Goal: Obtain resource: Download file/media

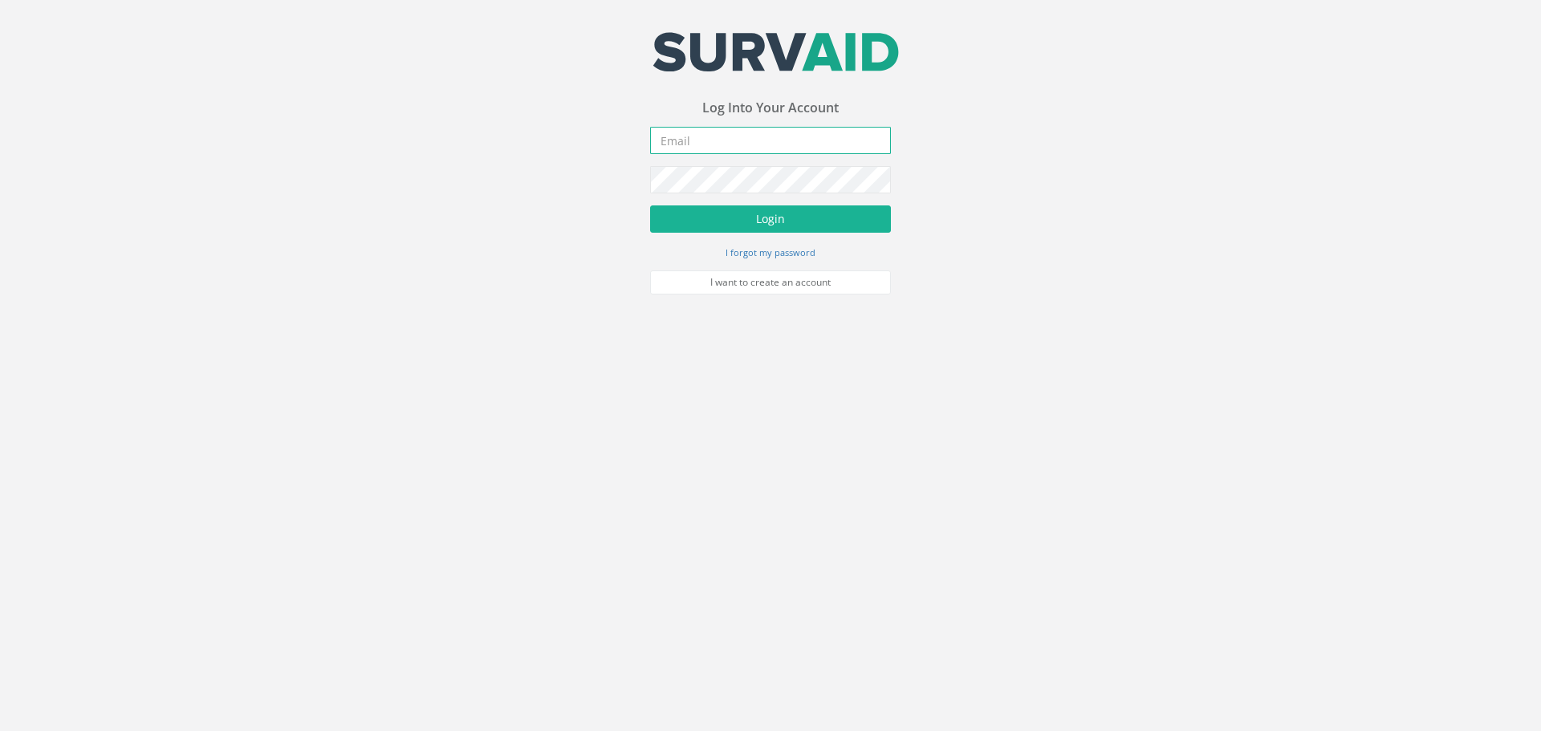
click at [728, 142] on input "email" at bounding box center [770, 140] width 241 height 27
type input "[EMAIL_ADDRESS][DOMAIN_NAME]"
click at [815, 214] on button "Login" at bounding box center [770, 218] width 241 height 27
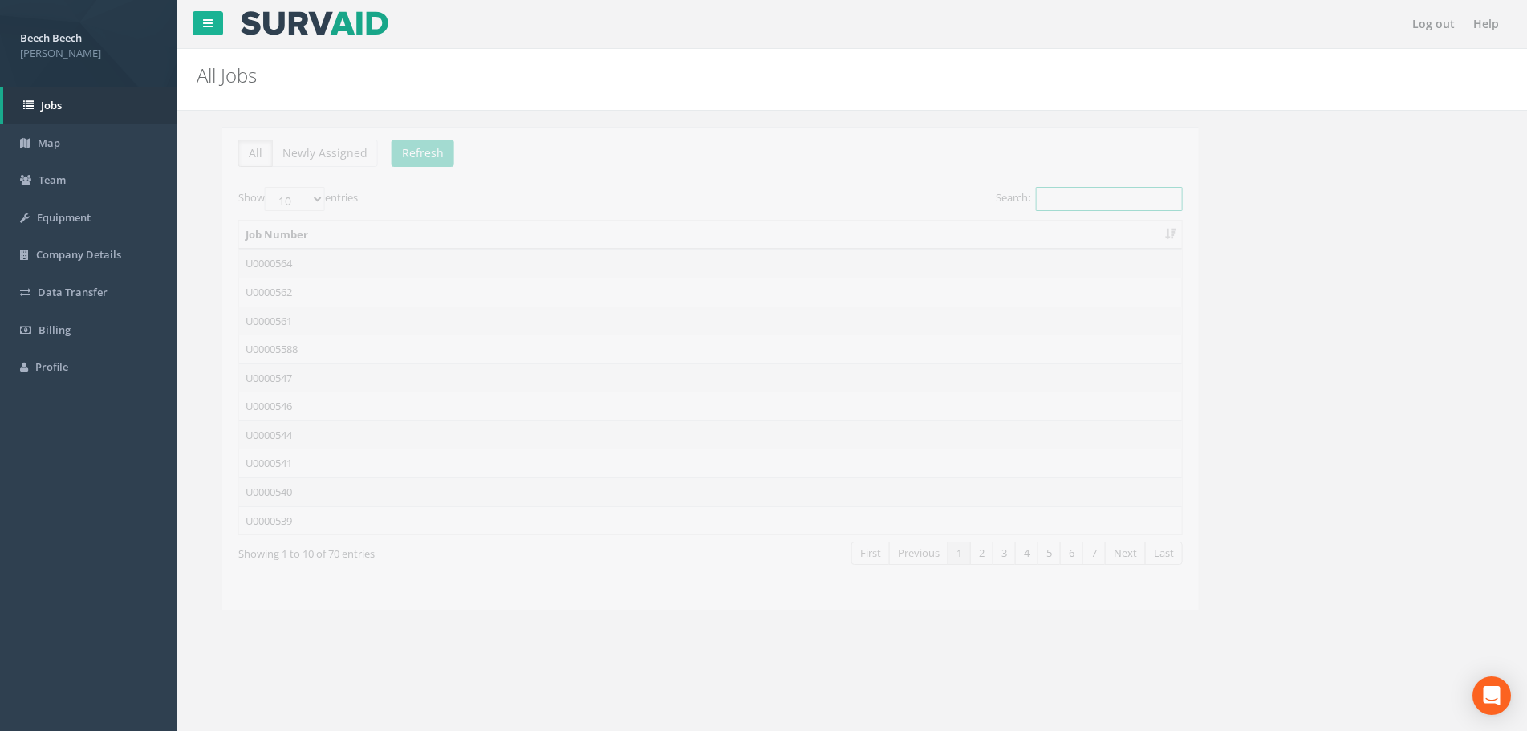
click at [1052, 203] on input "Search:" at bounding box center [1083, 199] width 147 height 24
click at [1042, 202] on input "Search:" at bounding box center [1083, 199] width 147 height 24
paste input "U0000561"
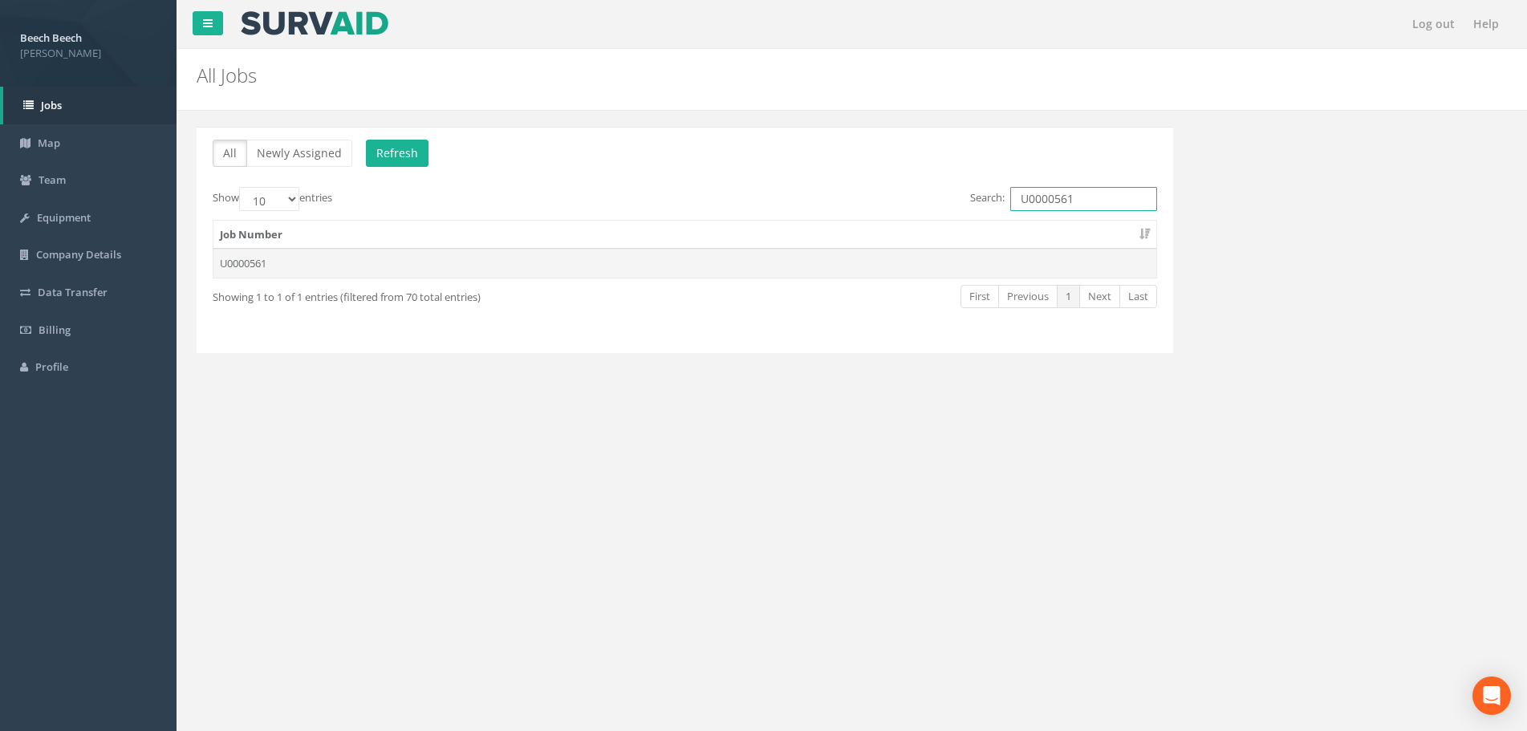
type input "U0000561"
click at [224, 269] on td "U0000561" at bounding box center [684, 263] width 943 height 29
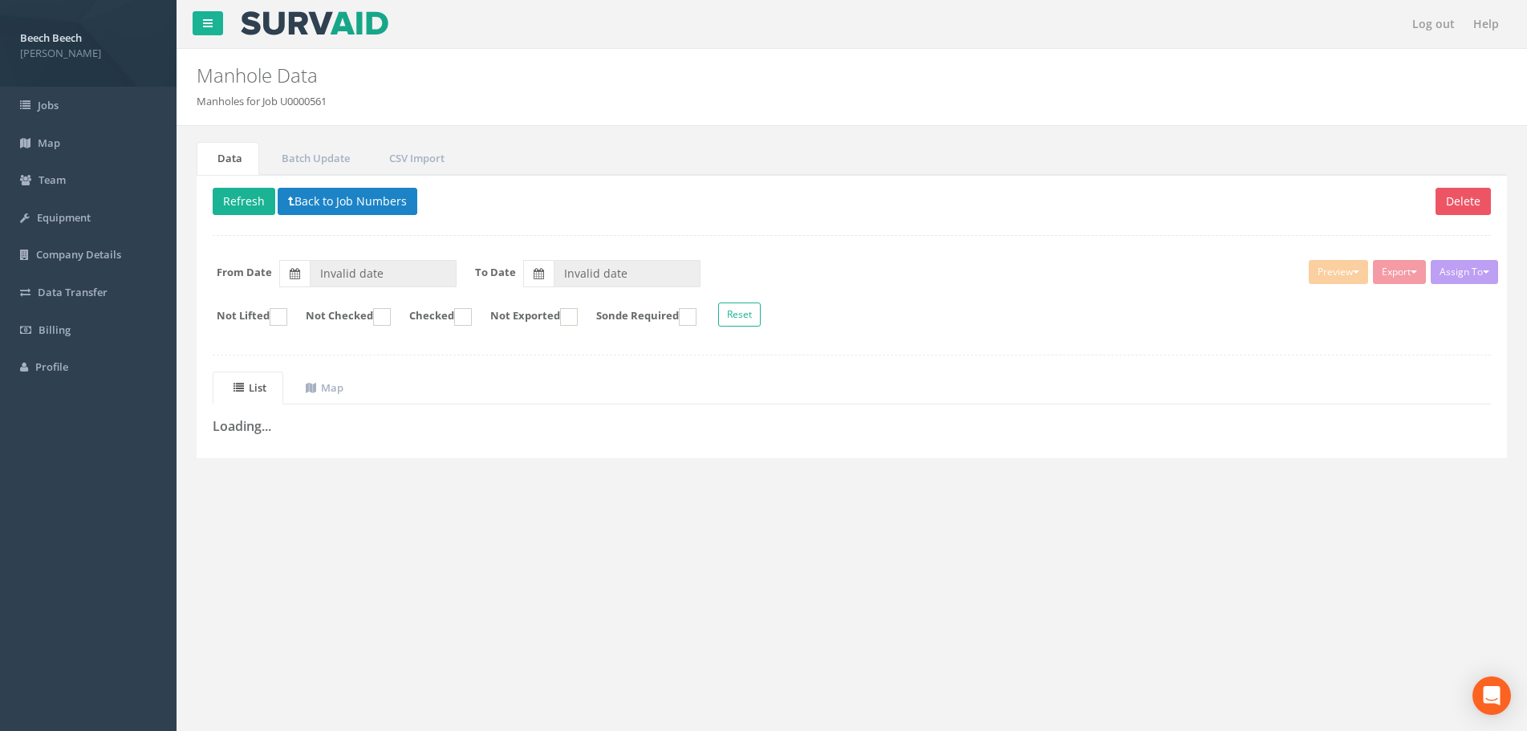
type input "[DATE]"
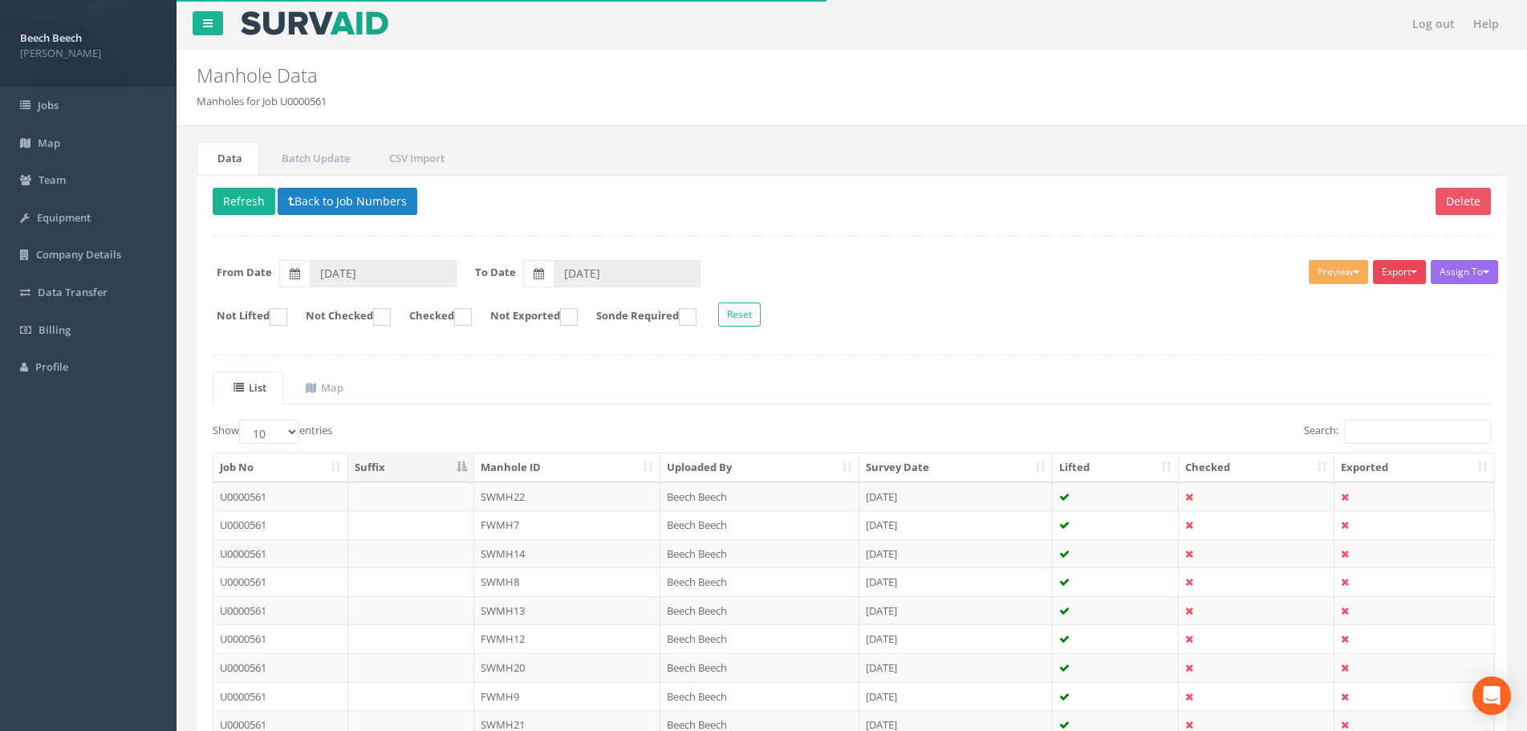
click at [1404, 270] on button "Export" at bounding box center [1399, 272] width 53 height 24
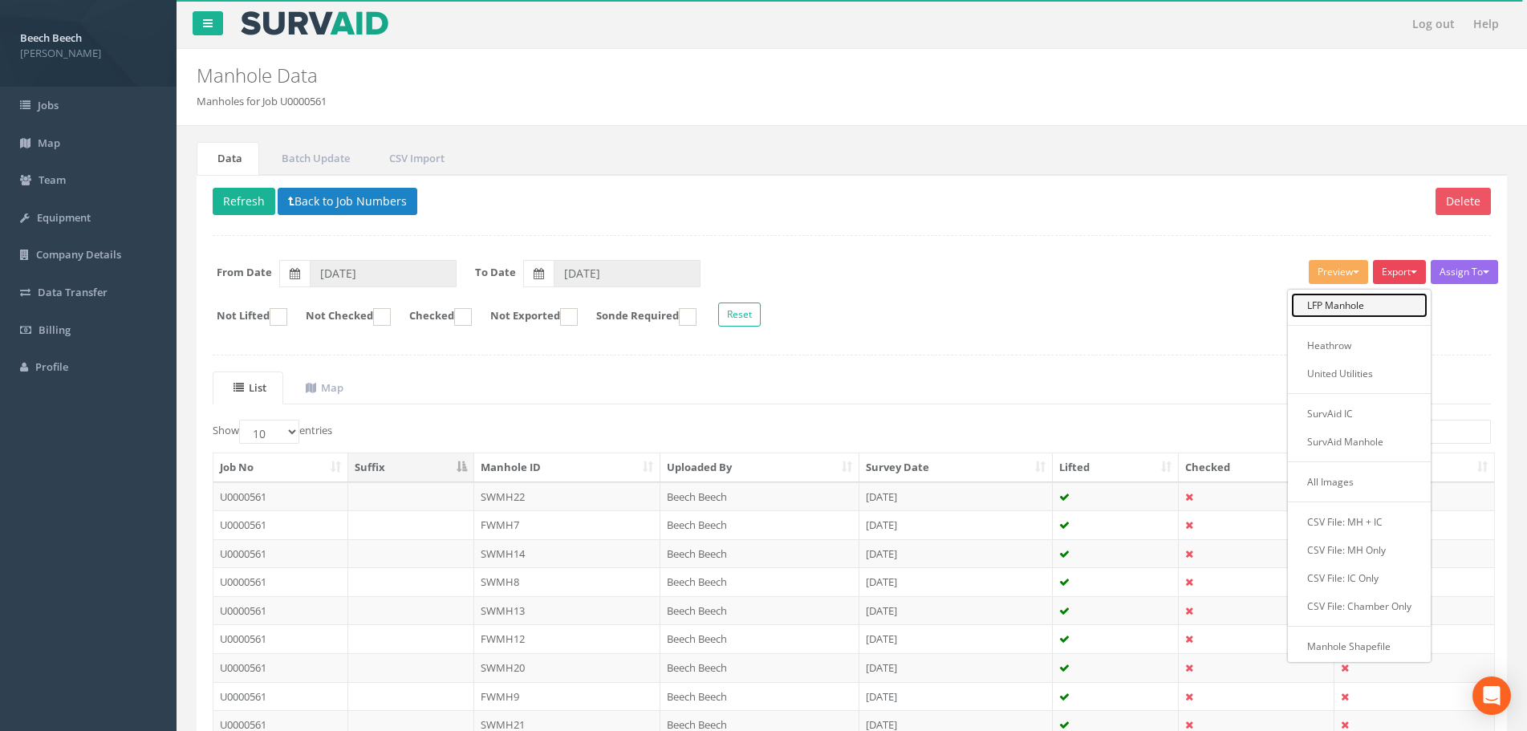
click at [1372, 304] on link "LFP Manhole" at bounding box center [1359, 305] width 136 height 25
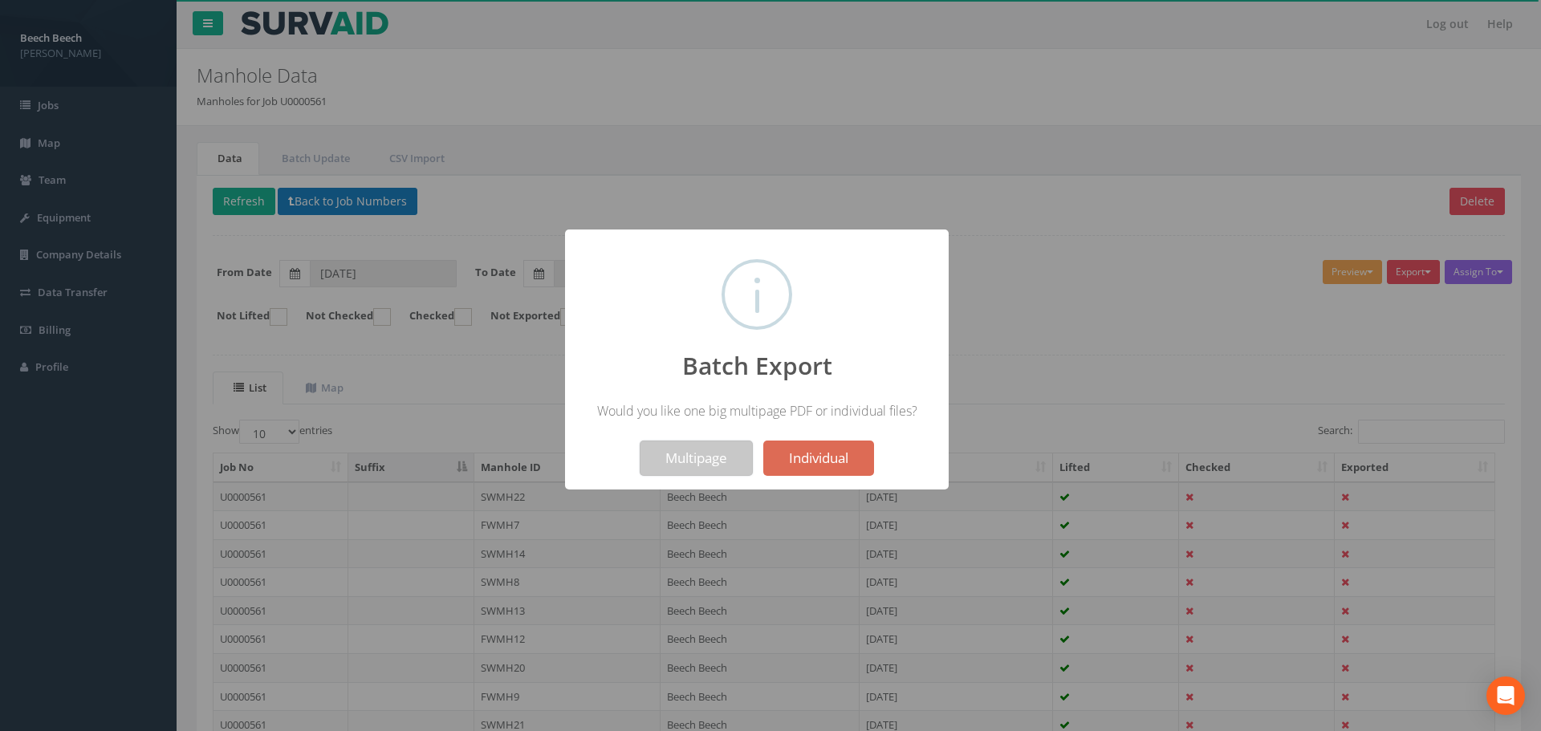
click at [714, 460] on button "Multipage" at bounding box center [696, 458] width 113 height 35
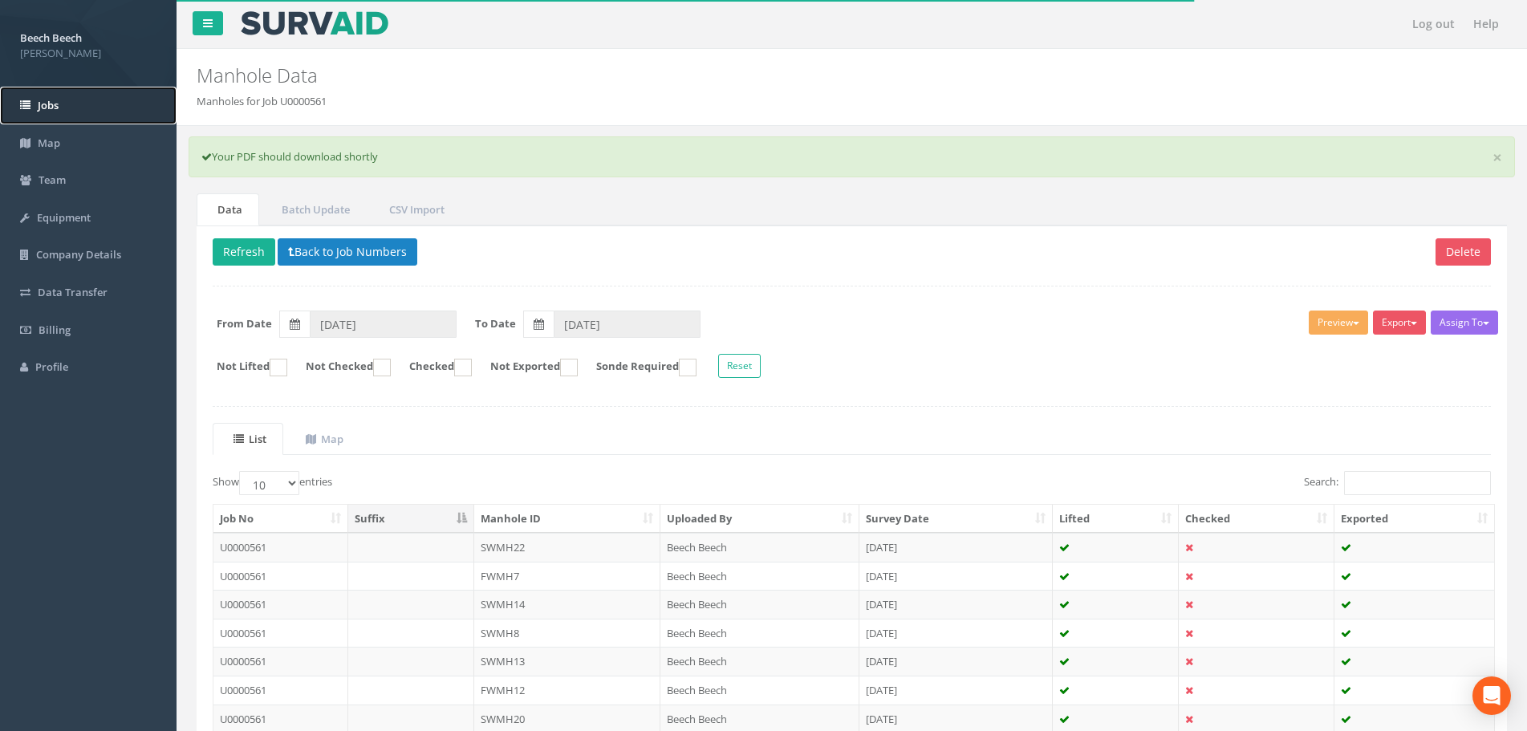
click at [48, 104] on span "Jobs" at bounding box center [48, 105] width 21 height 14
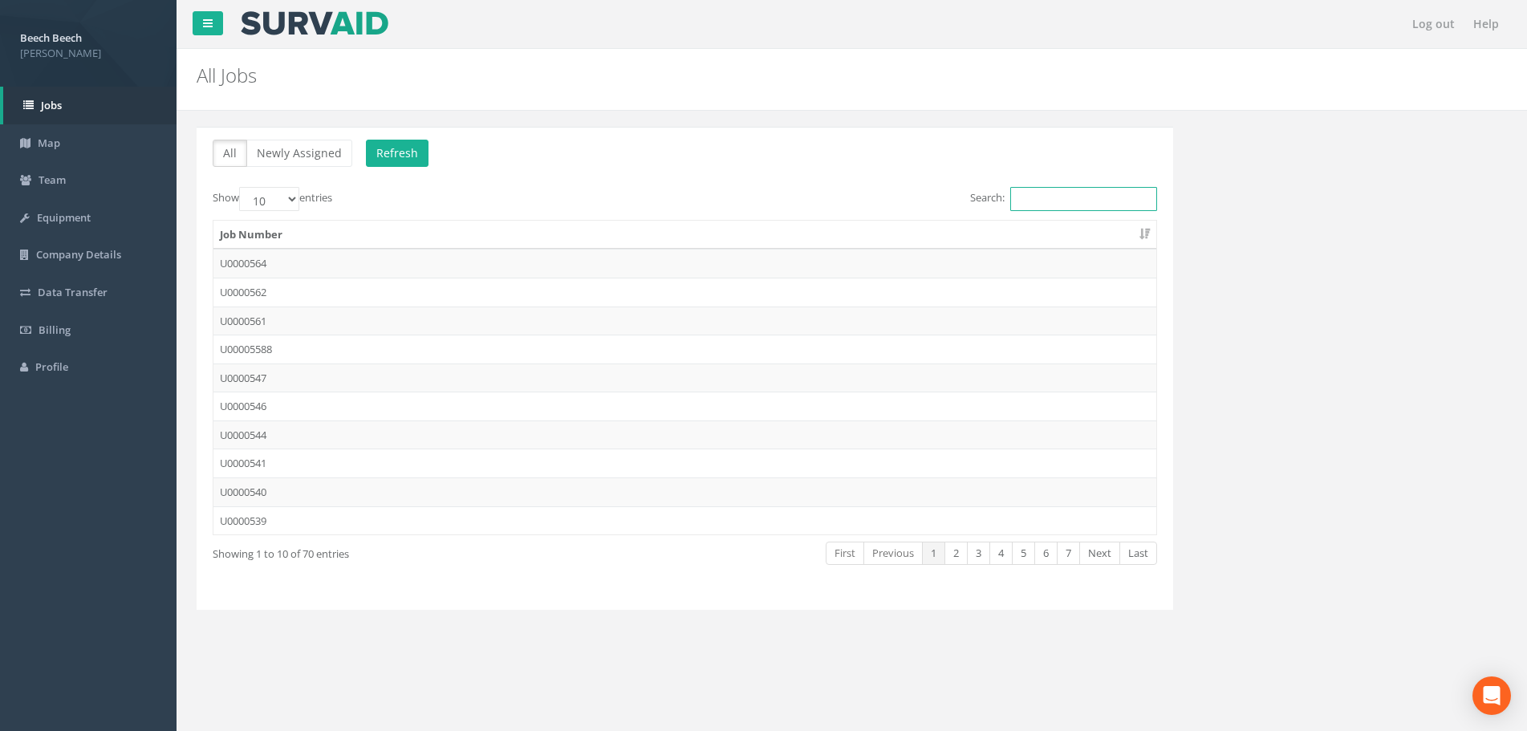
click at [1063, 194] on input "Search:" at bounding box center [1083, 199] width 147 height 24
paste input "M0002564"
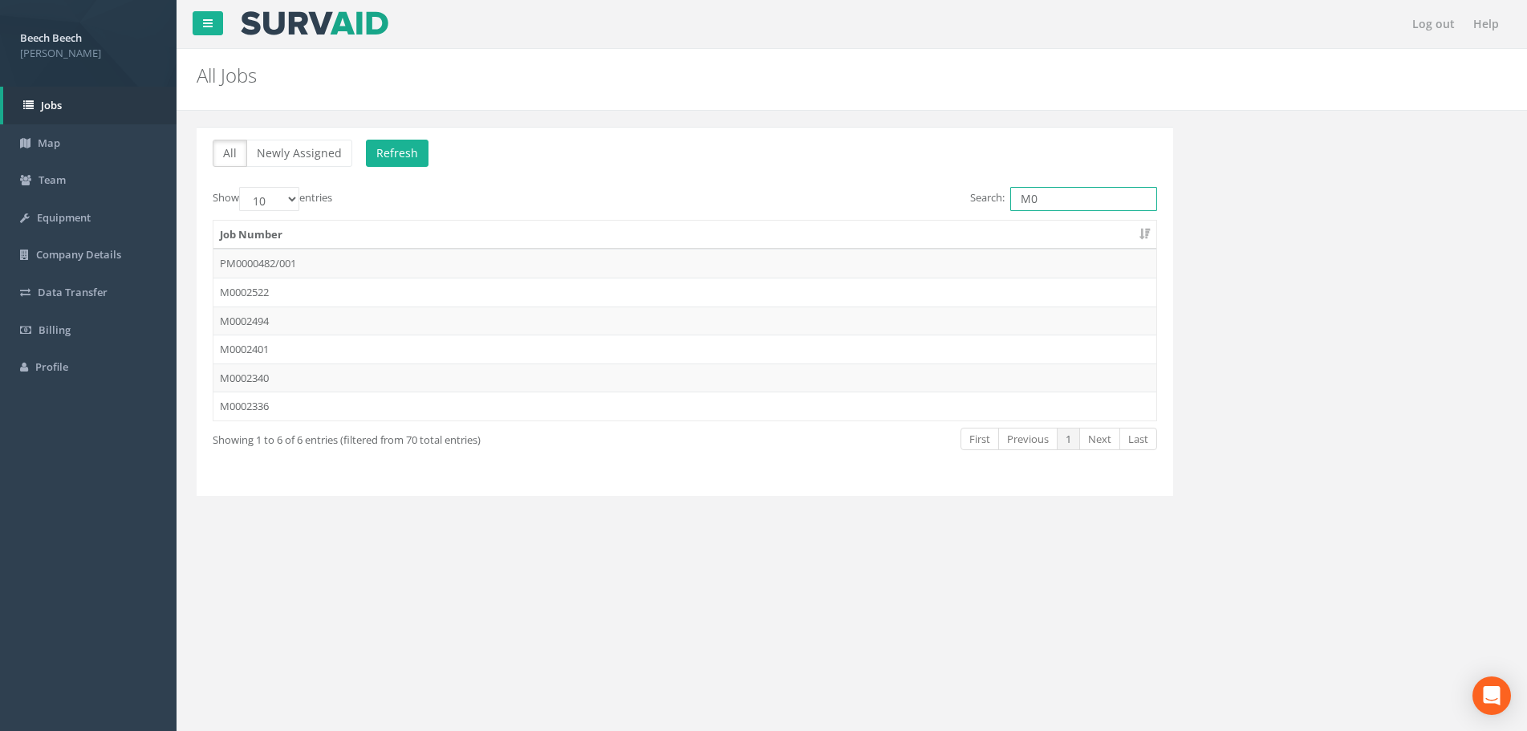
type input "M"
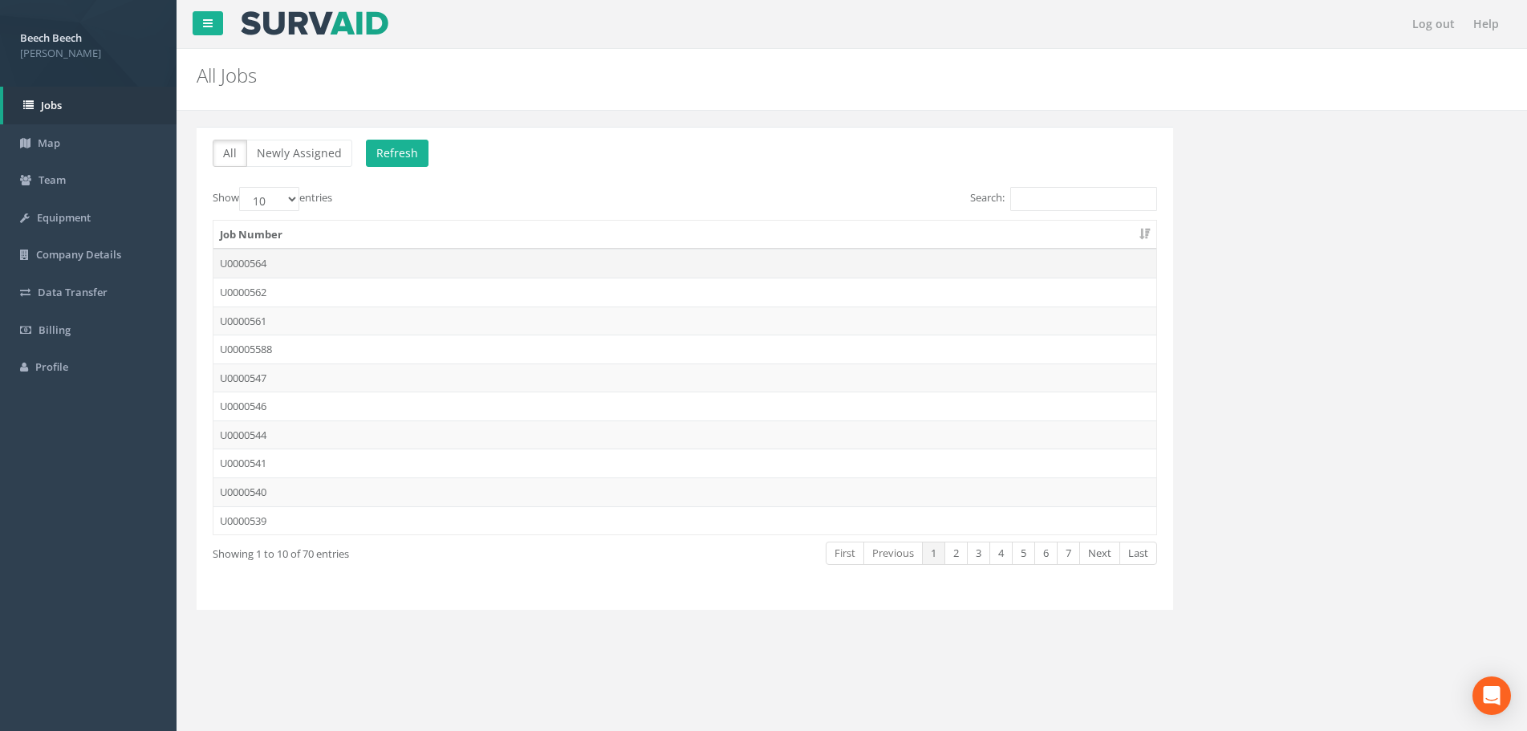
click at [287, 262] on td "U0000564" at bounding box center [684, 263] width 943 height 29
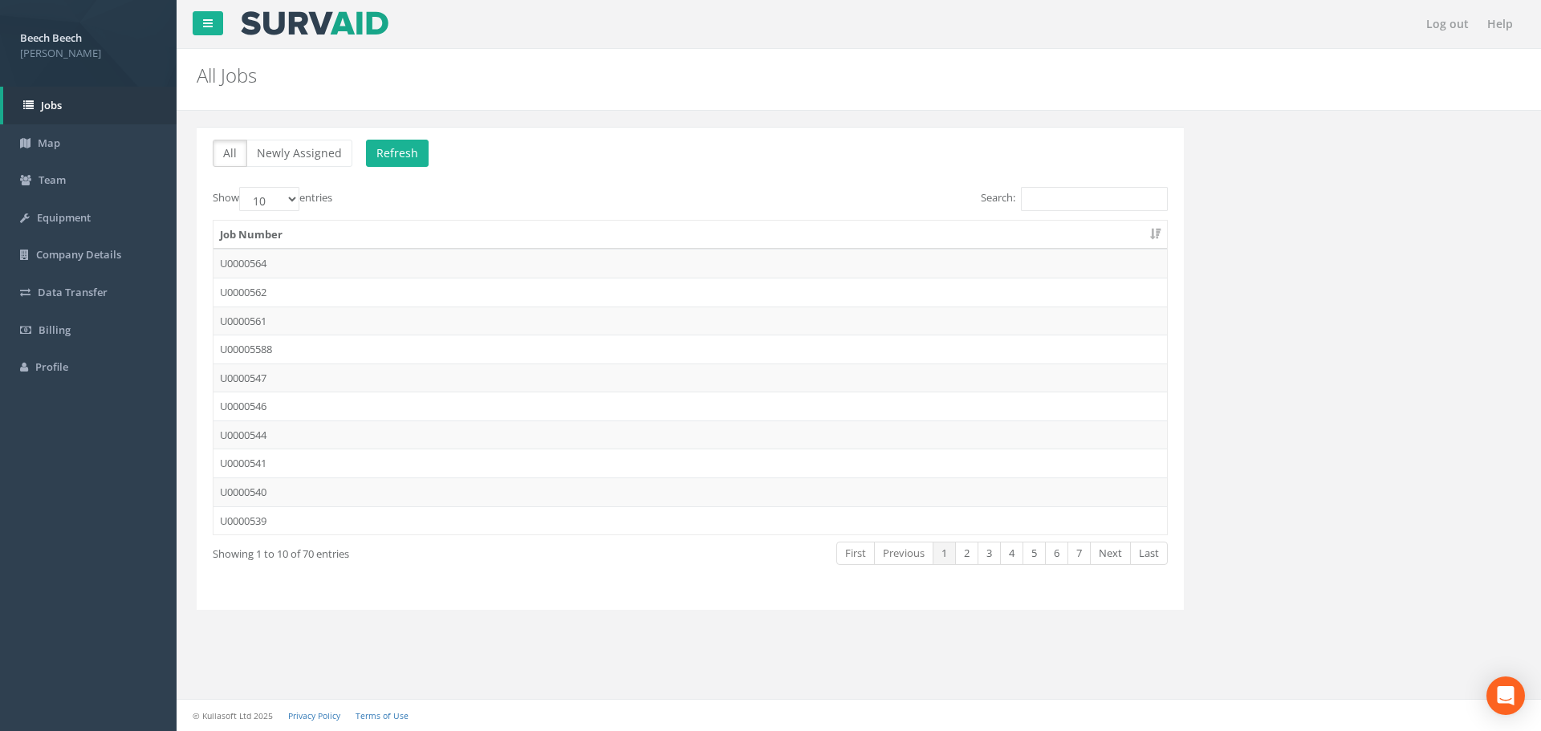
click at [271, 258] on td "U0000564" at bounding box center [689, 263] width 953 height 29
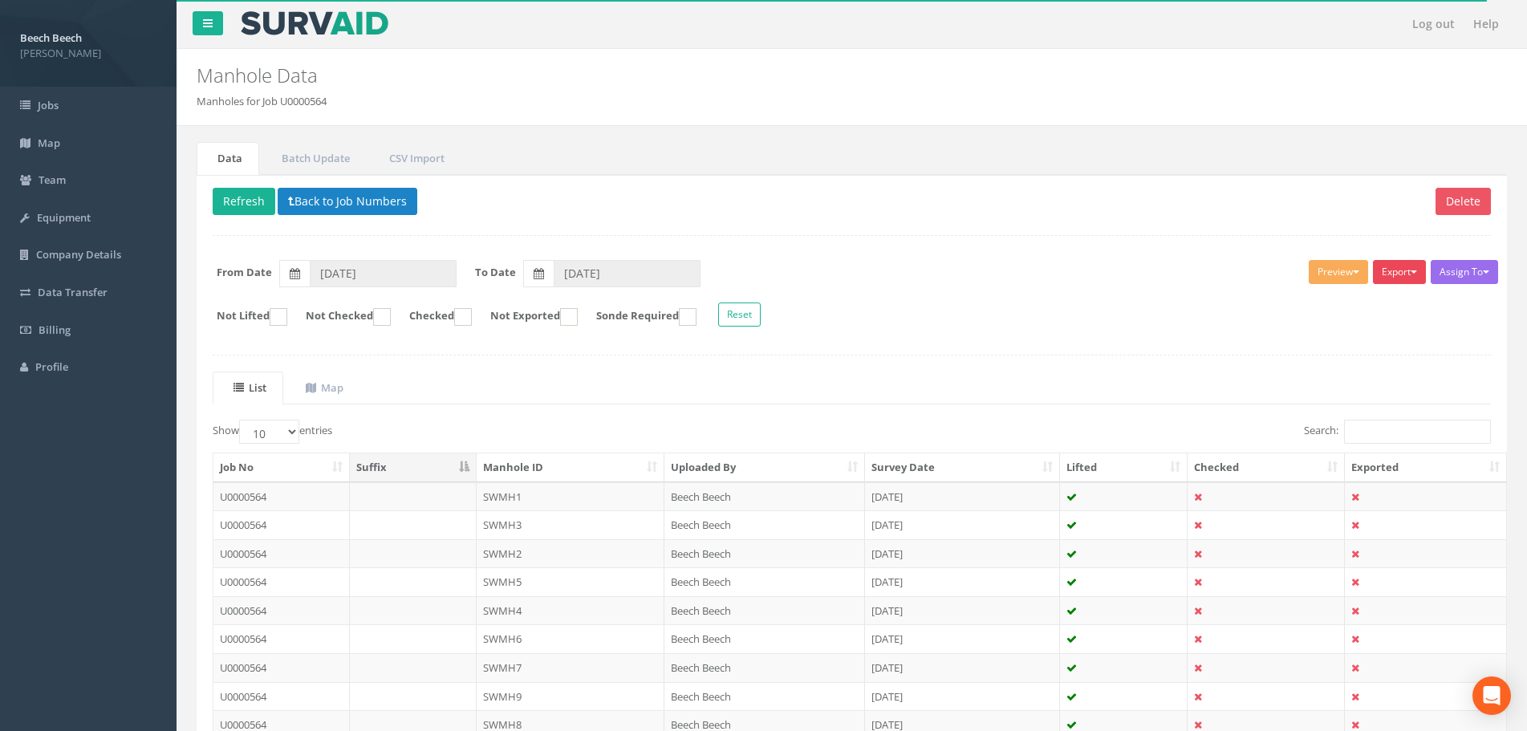
click at [1417, 268] on button "Export" at bounding box center [1399, 272] width 53 height 24
click at [1356, 305] on link "LFP Manhole" at bounding box center [1359, 305] width 136 height 25
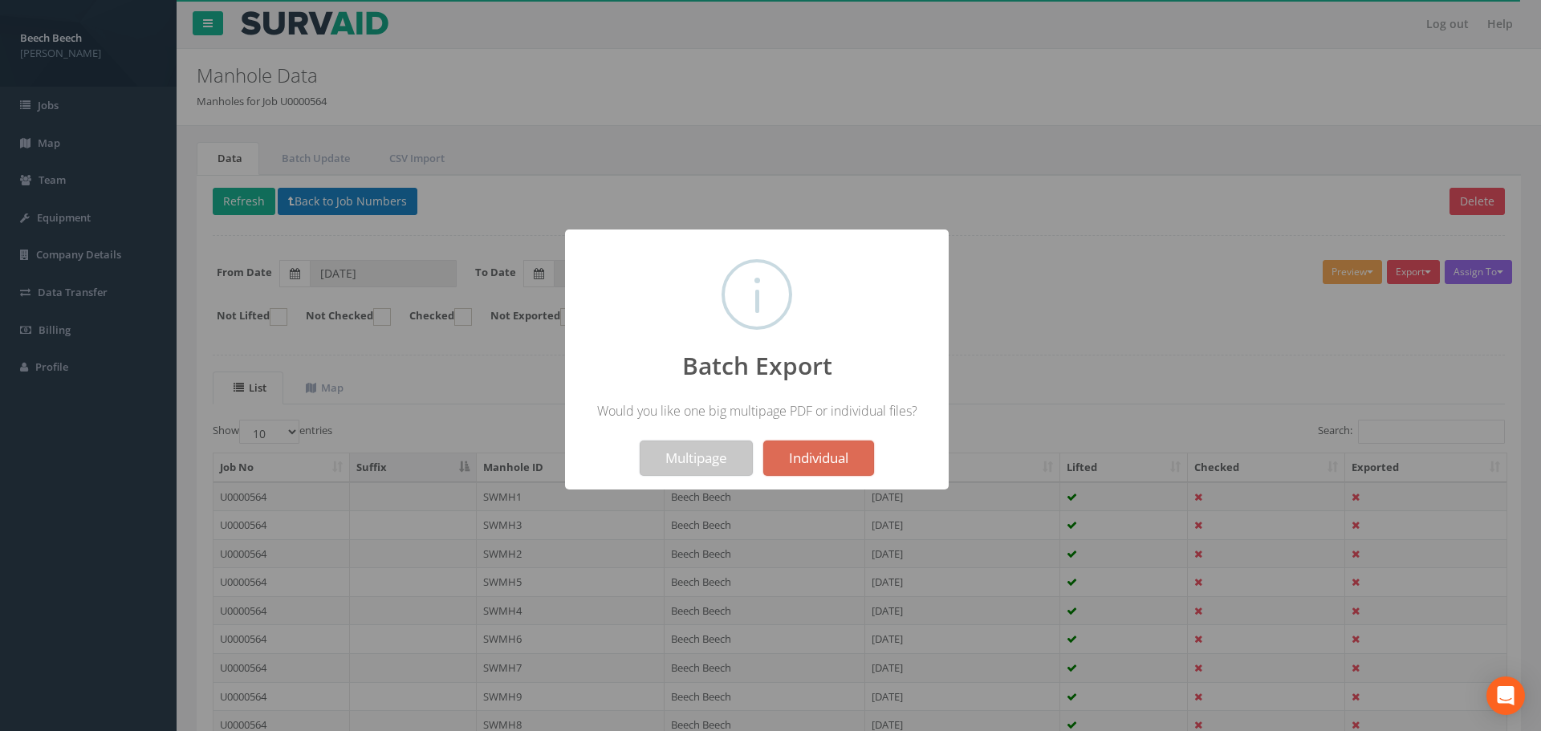
click at [687, 463] on button "Multipage" at bounding box center [696, 458] width 113 height 35
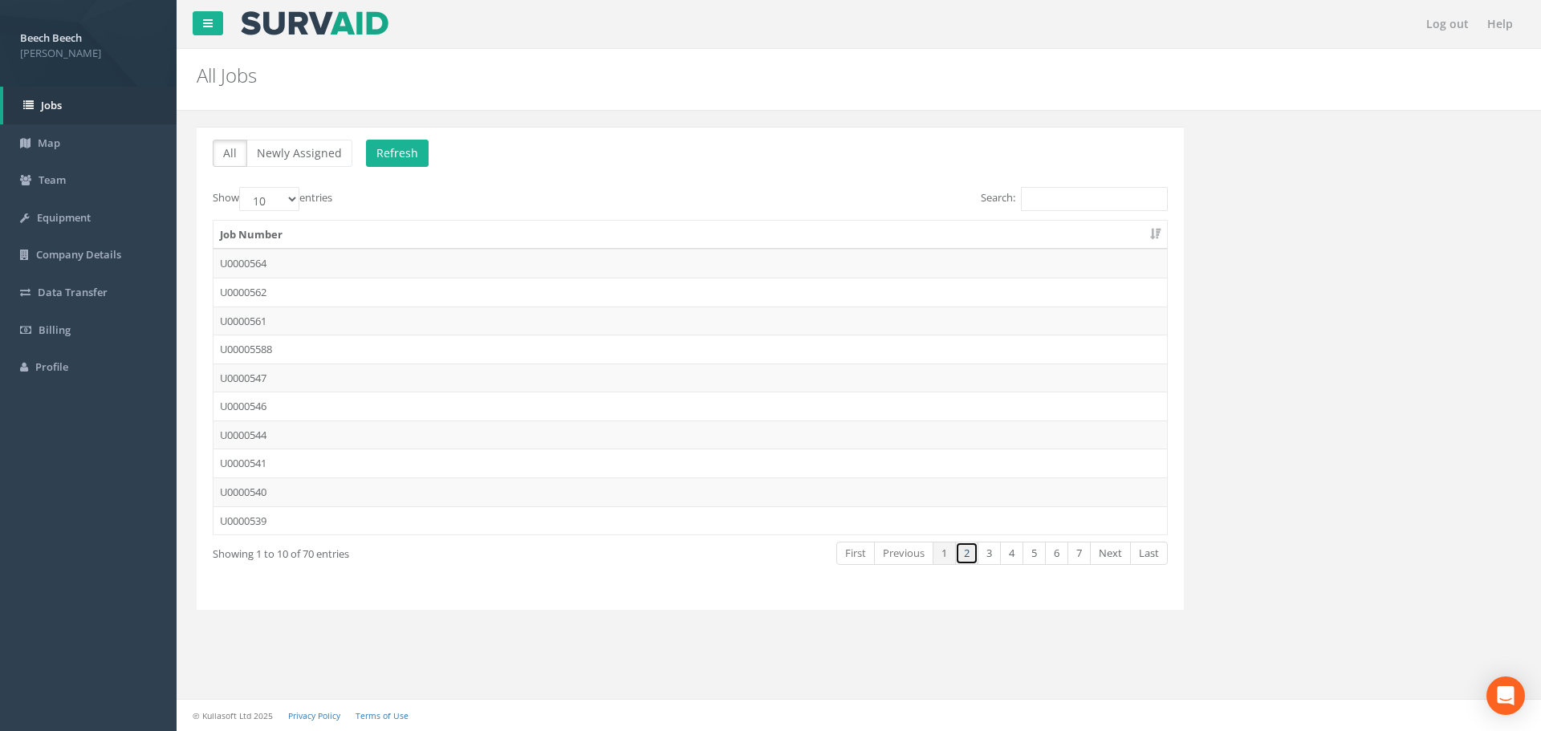
click at [969, 557] on link "2" at bounding box center [966, 553] width 23 height 23
click at [985, 555] on link "3" at bounding box center [989, 553] width 23 height 23
click at [1086, 205] on input "Search:" at bounding box center [1094, 199] width 147 height 24
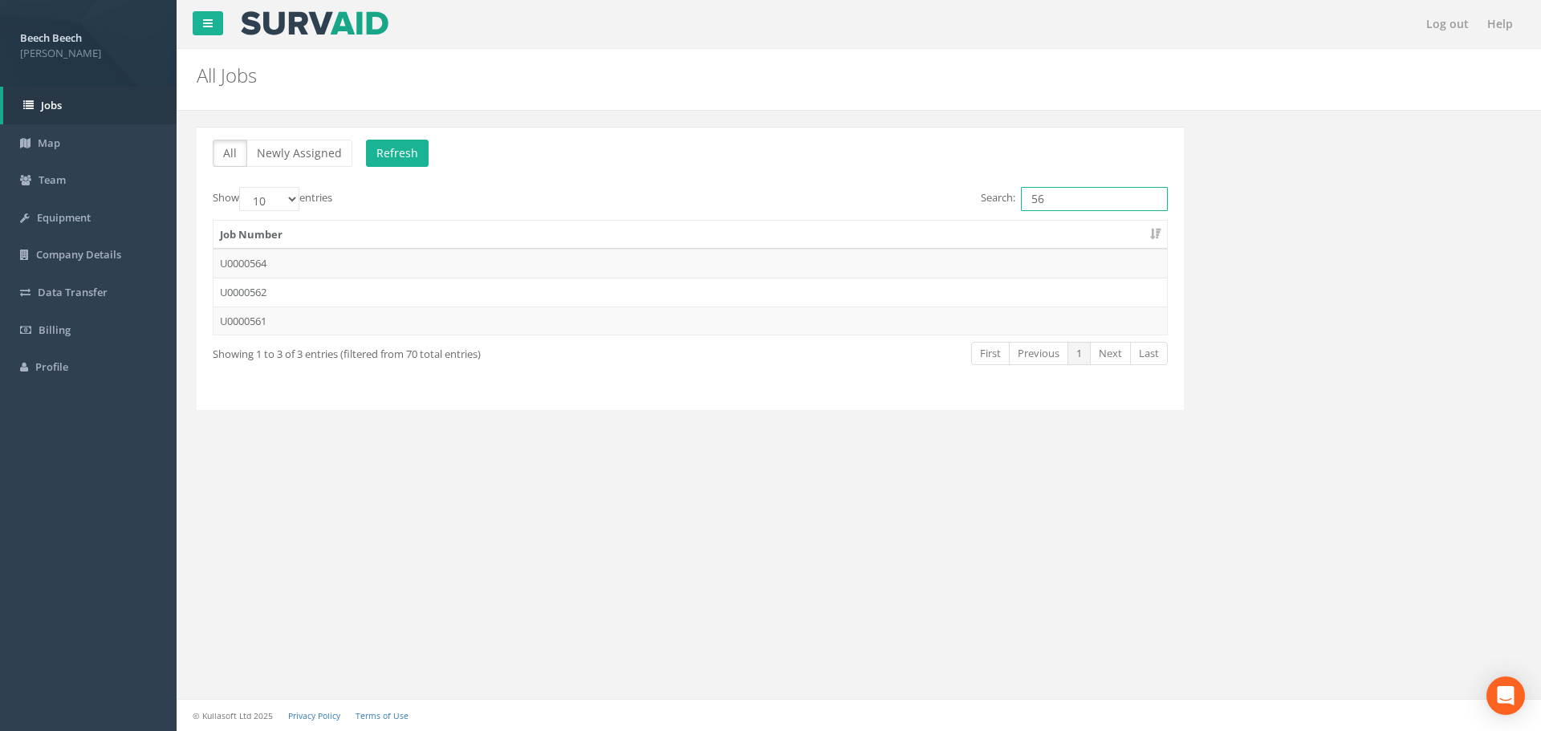
type input "564"
